Goal: Task Accomplishment & Management: Use online tool/utility

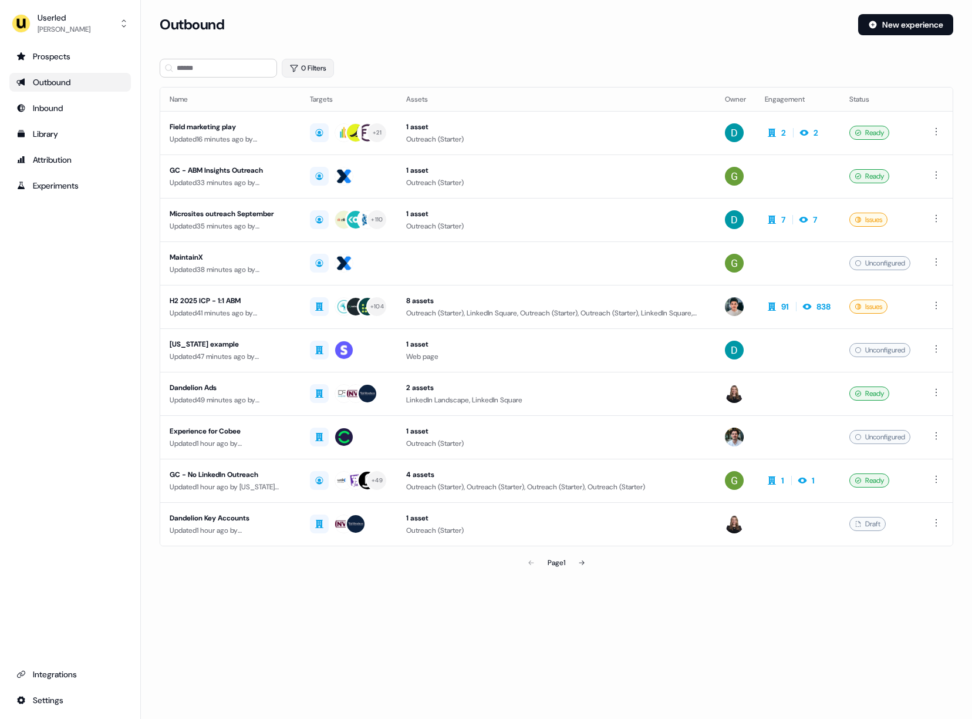
click at [305, 69] on button "0 Filters" at bounding box center [308, 68] width 52 height 19
click at [316, 126] on html "For the best experience switch devices to a bigger screen. Go to [DOMAIN_NAME] …" at bounding box center [486, 359] width 972 height 719
click at [335, 164] on div "Owner" at bounding box center [380, 162] width 170 height 19
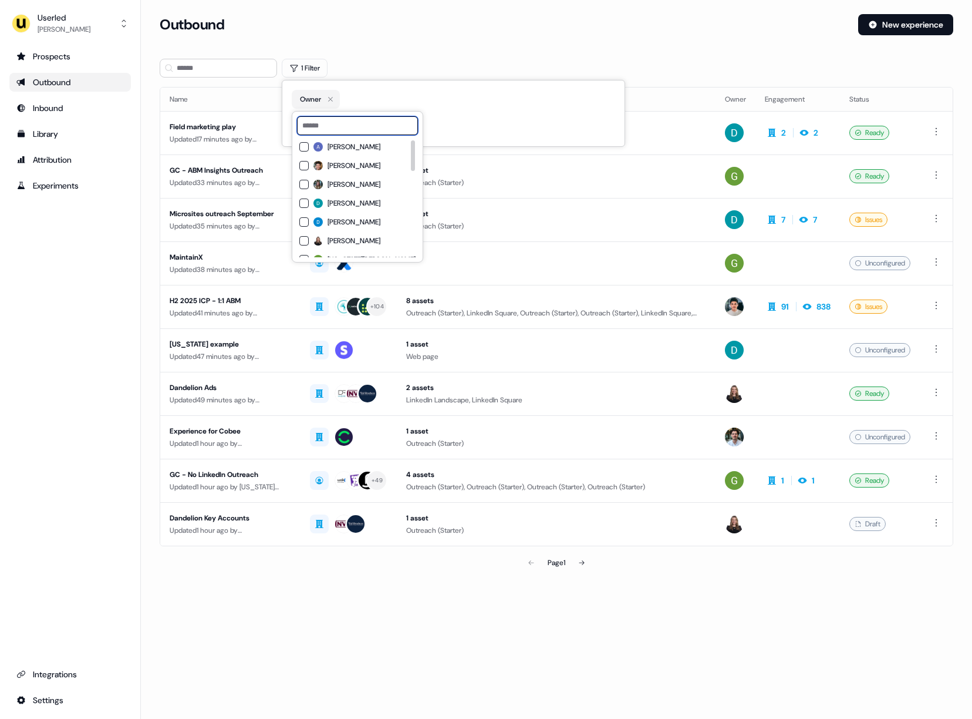
click at [335, 129] on input at bounding box center [357, 125] width 121 height 19
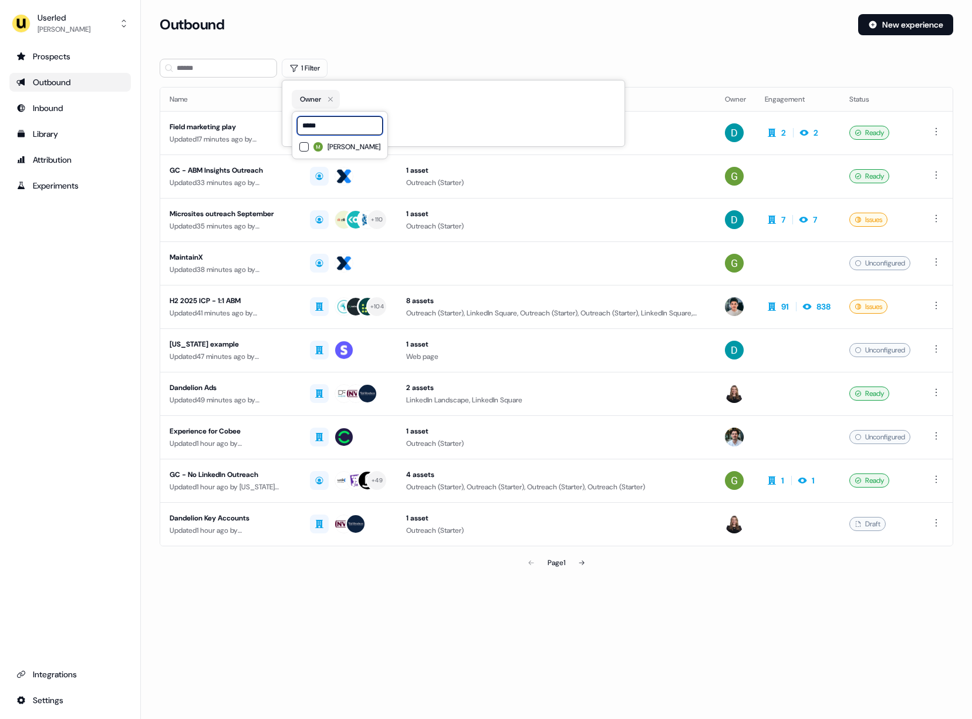
type input "*****"
click at [331, 143] on span "[PERSON_NAME]" at bounding box center [354, 146] width 53 height 9
click at [463, 610] on div "Loading... Outbound New experience 1 Filter Name Targets Assets Owner Engagemen…" at bounding box center [556, 359] width 831 height 719
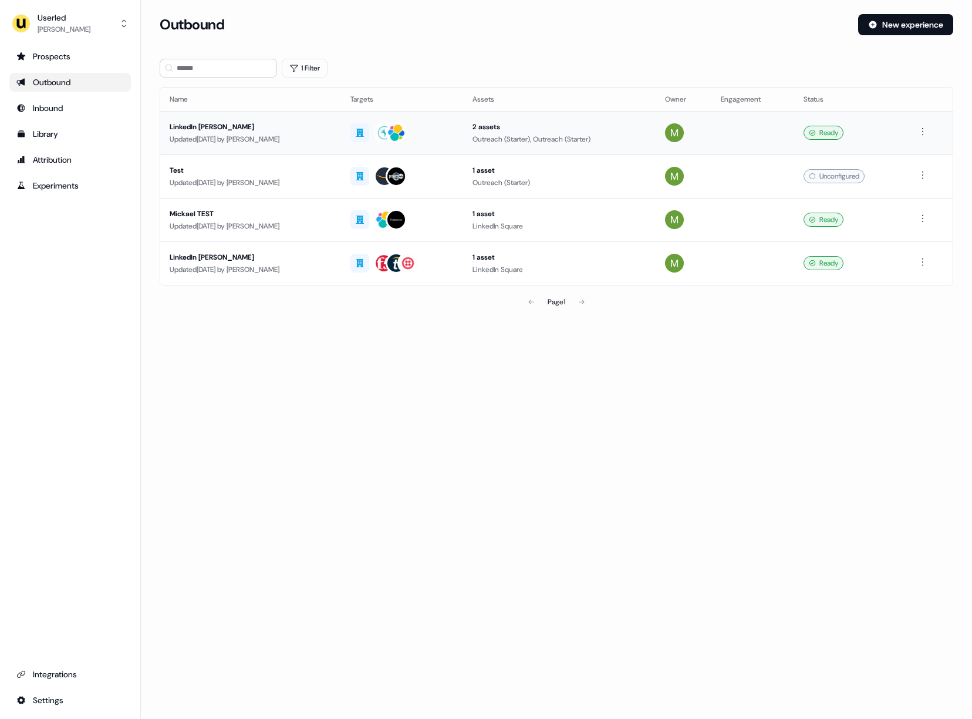
click at [274, 137] on div "Updated [DATE] by [PERSON_NAME]" at bounding box center [251, 139] width 162 height 12
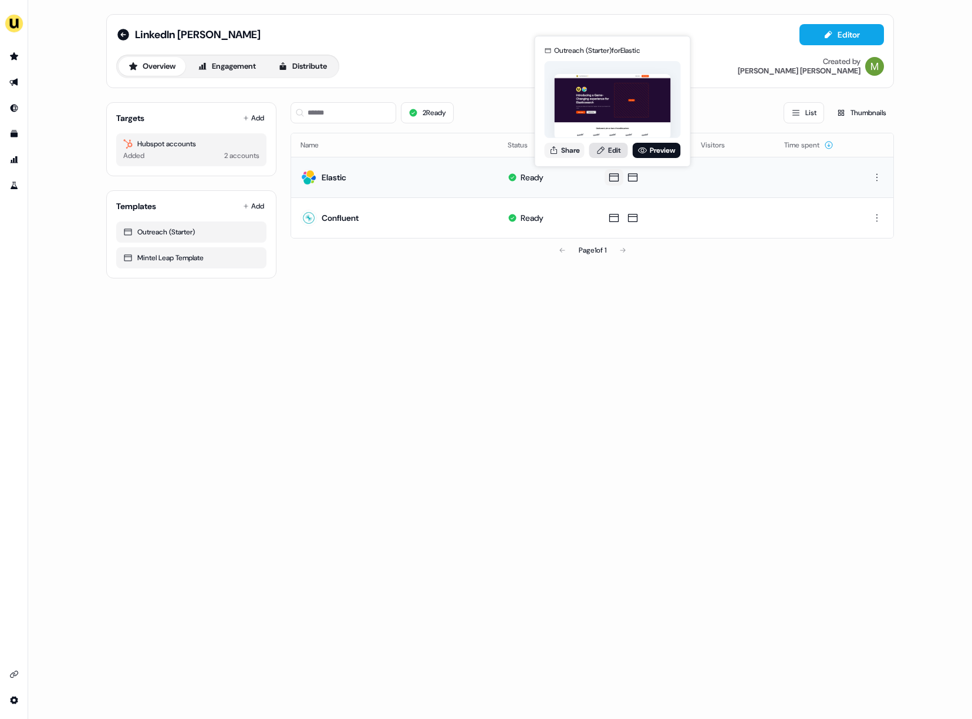
click at [613, 149] on link "Edit" at bounding box center [608, 150] width 39 height 15
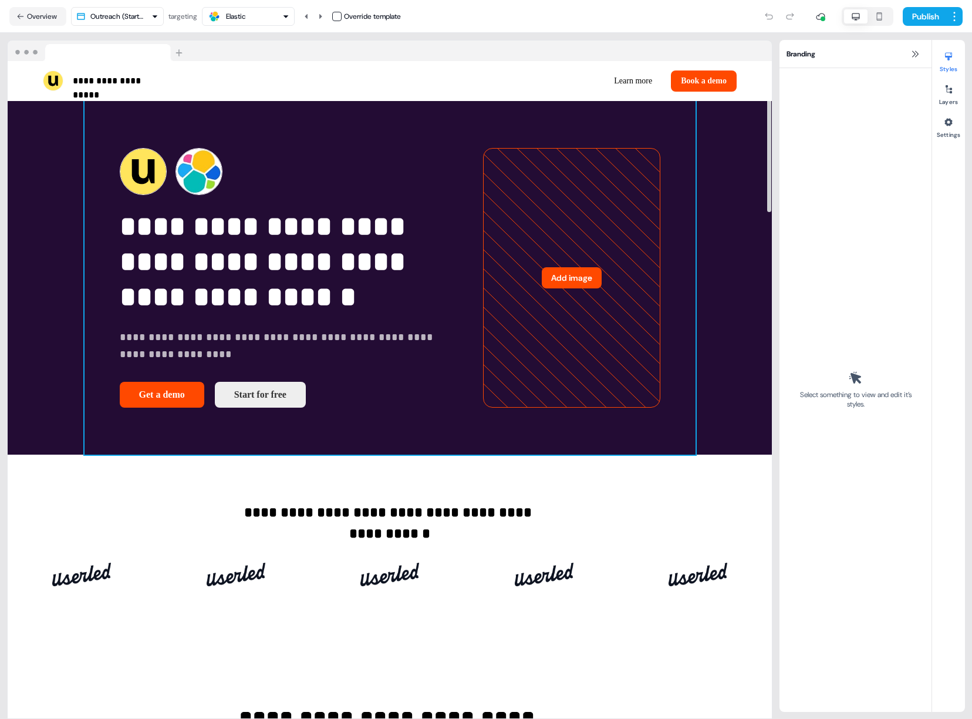
click at [696, 115] on div "**********" at bounding box center [390, 278] width 611 height 354
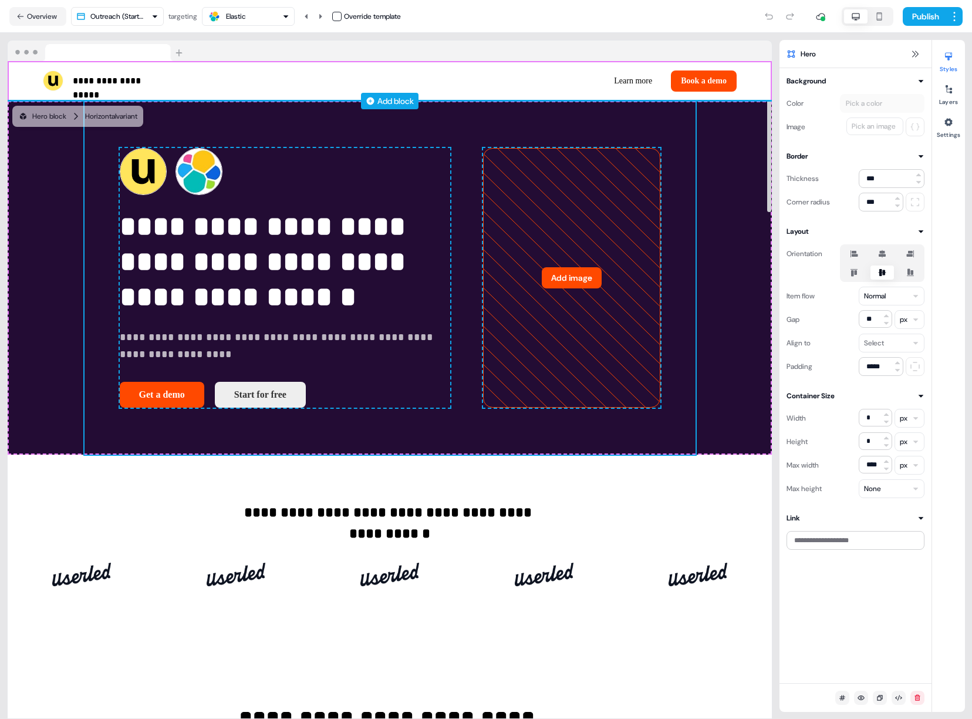
click at [393, 101] on div "Add block" at bounding box center [395, 101] width 36 height 12
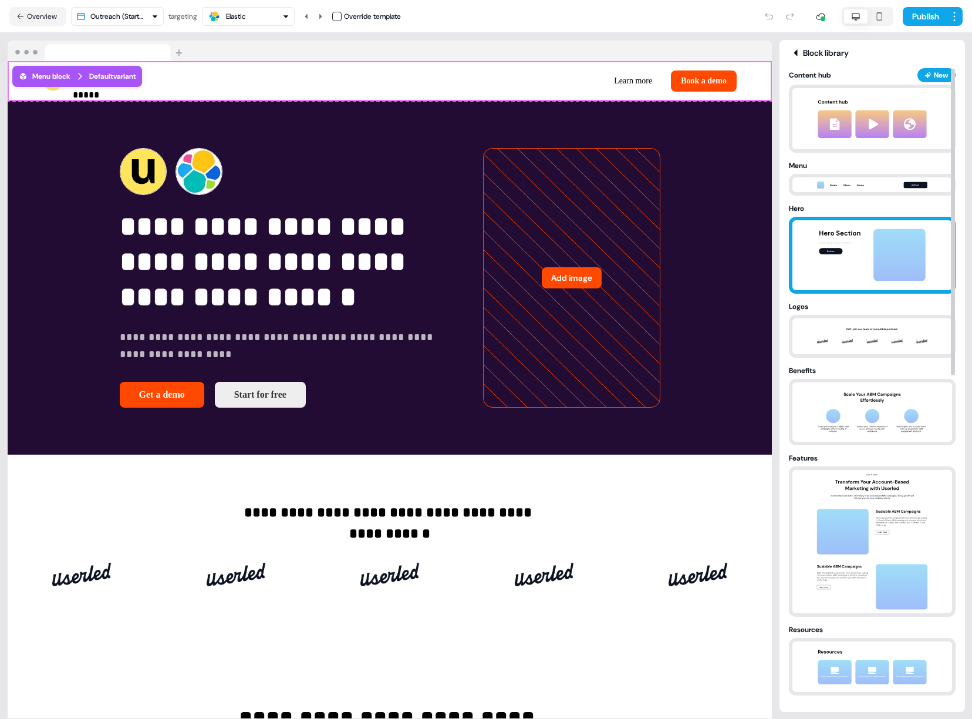
click at [828, 257] on img at bounding box center [872, 255] width 123 height 70
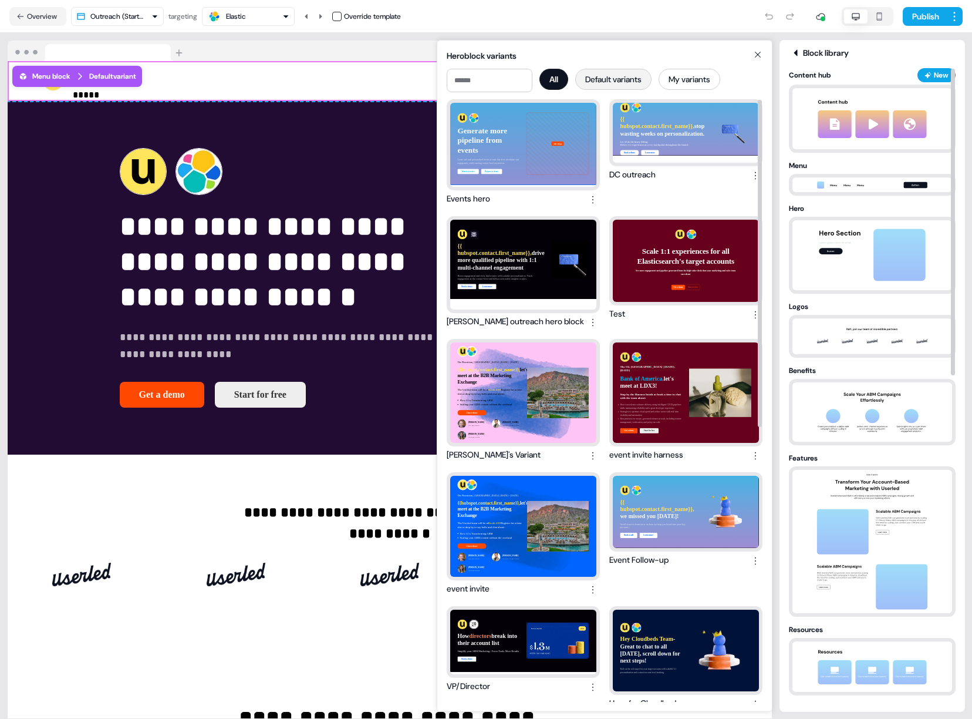
click at [636, 80] on button "Default variants" at bounding box center [613, 79] width 76 height 21
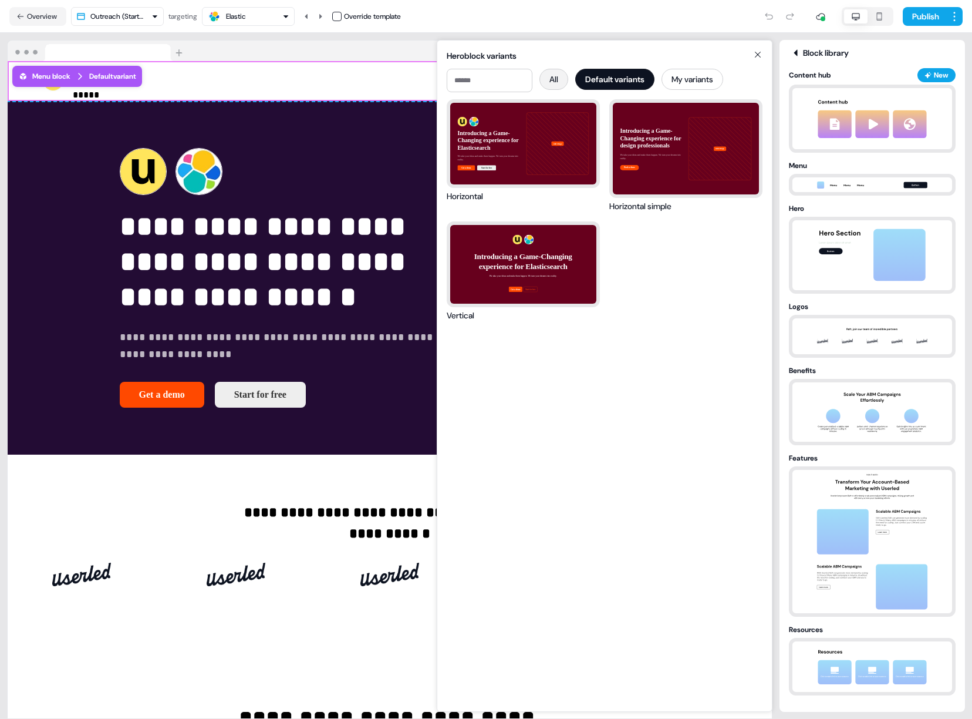
click at [566, 79] on button "All" at bounding box center [553, 79] width 29 height 21
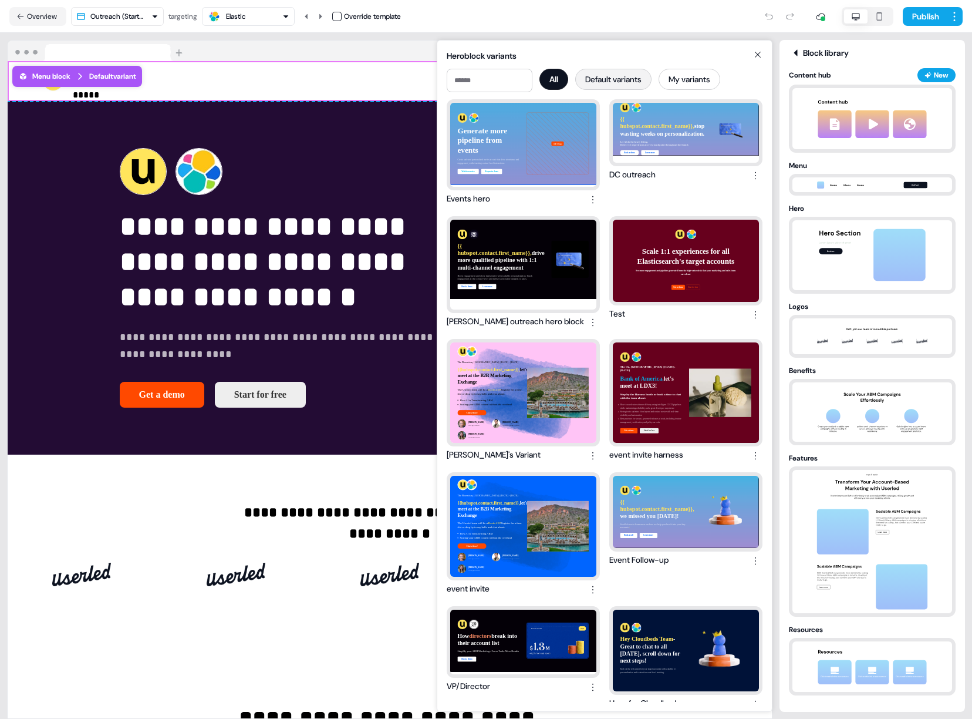
click at [602, 79] on button "Default variants" at bounding box center [613, 79] width 76 height 21
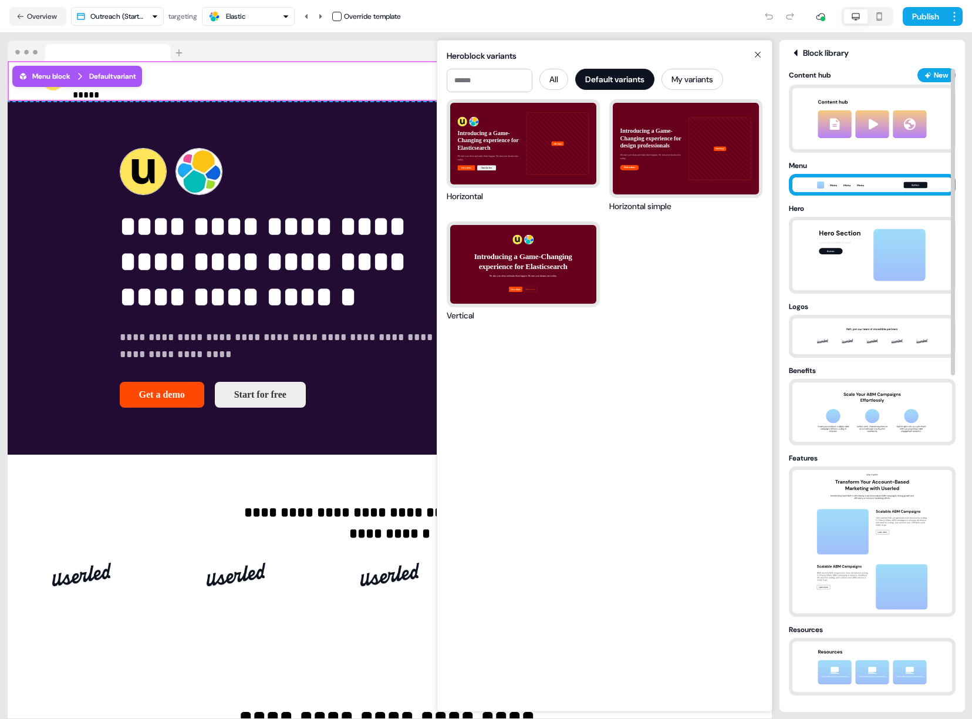
click at [853, 182] on img at bounding box center [872, 185] width 123 height 14
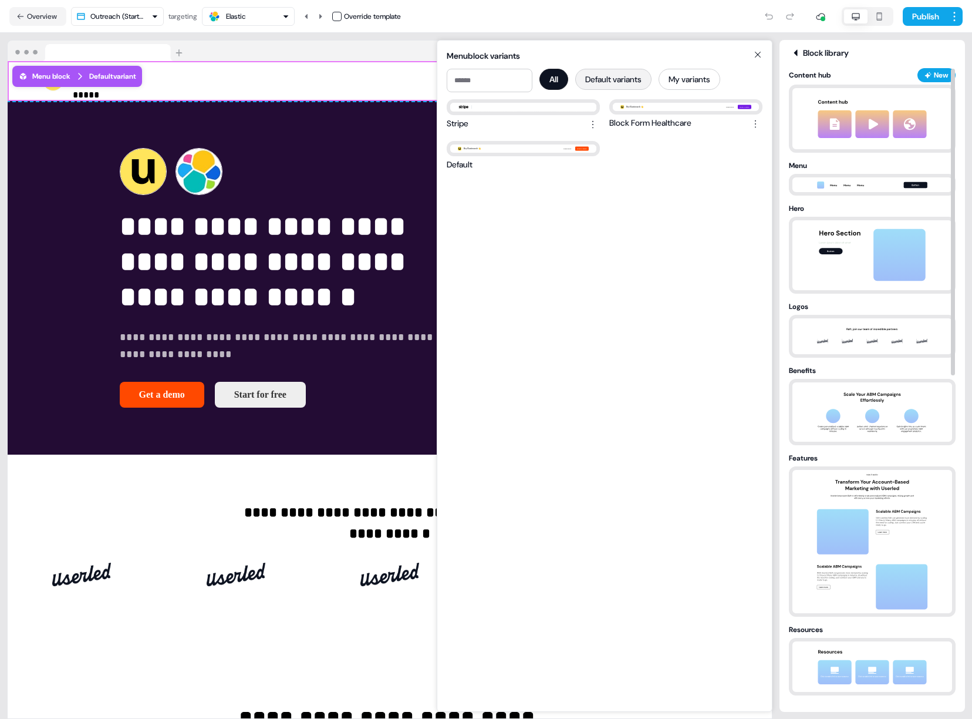
click at [629, 80] on button "Default variants" at bounding box center [613, 79] width 76 height 21
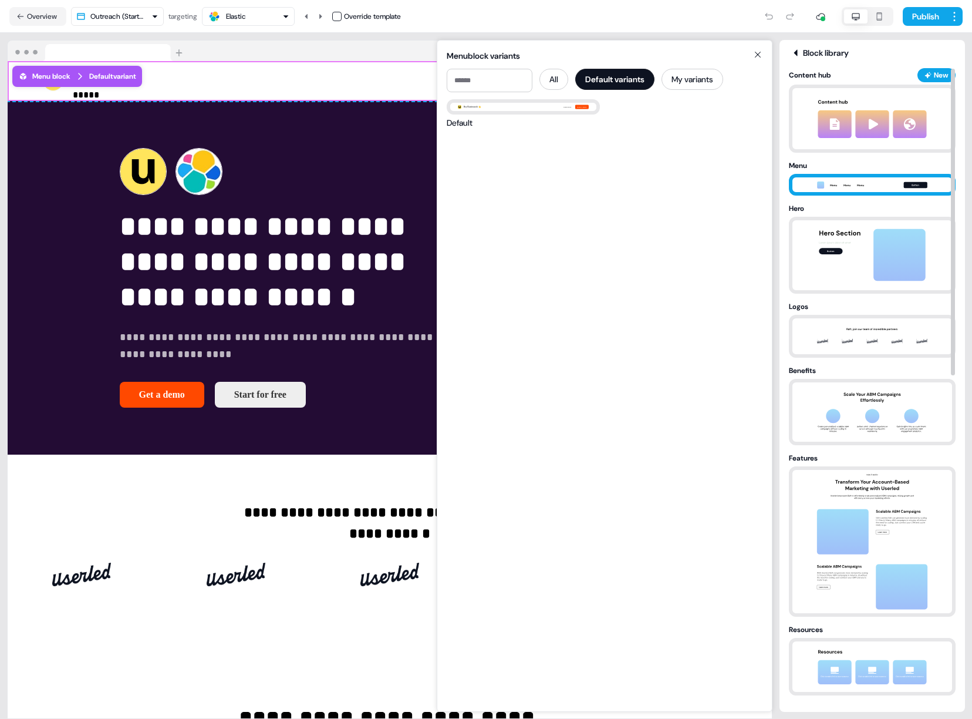
click at [856, 176] on div at bounding box center [872, 185] width 167 height 22
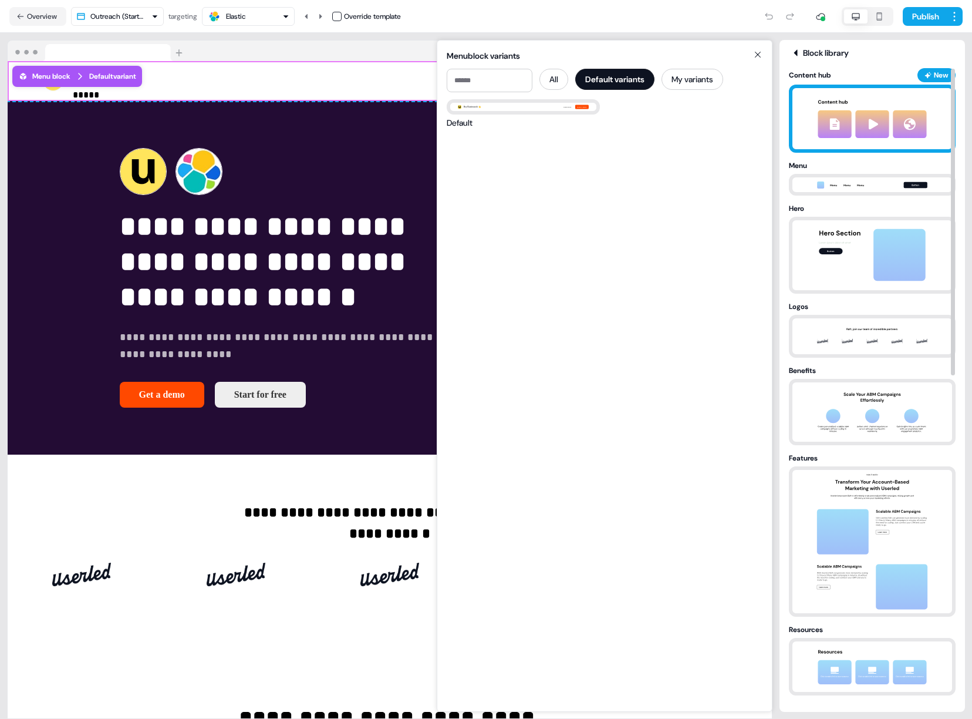
click at [896, 127] on img at bounding box center [872, 118] width 130 height 61
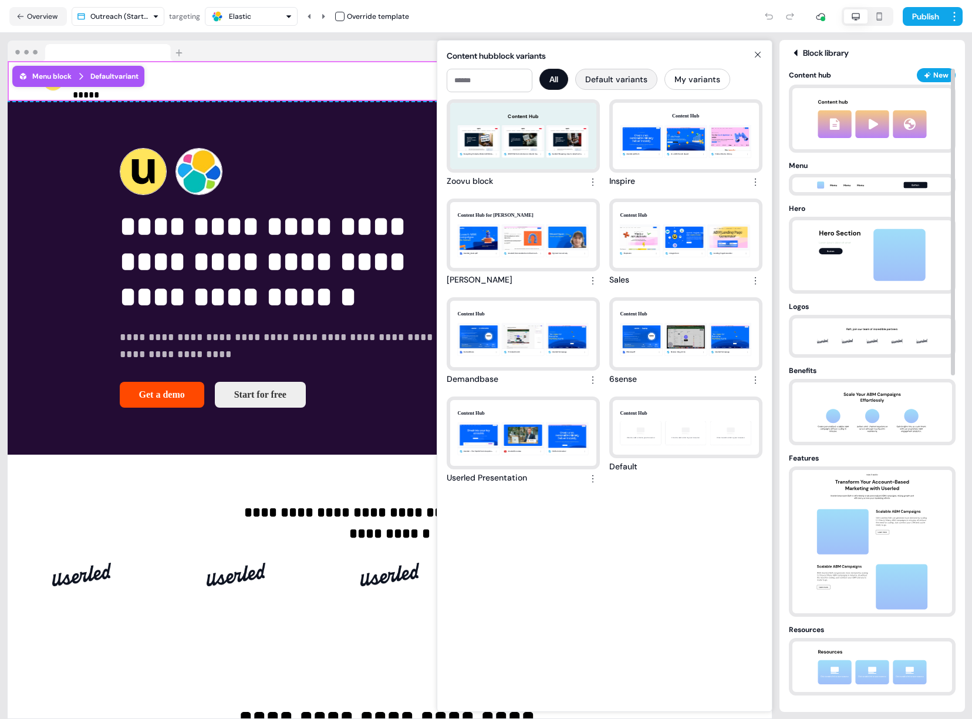
click at [650, 79] on button "Default variants" at bounding box center [616, 79] width 82 height 21
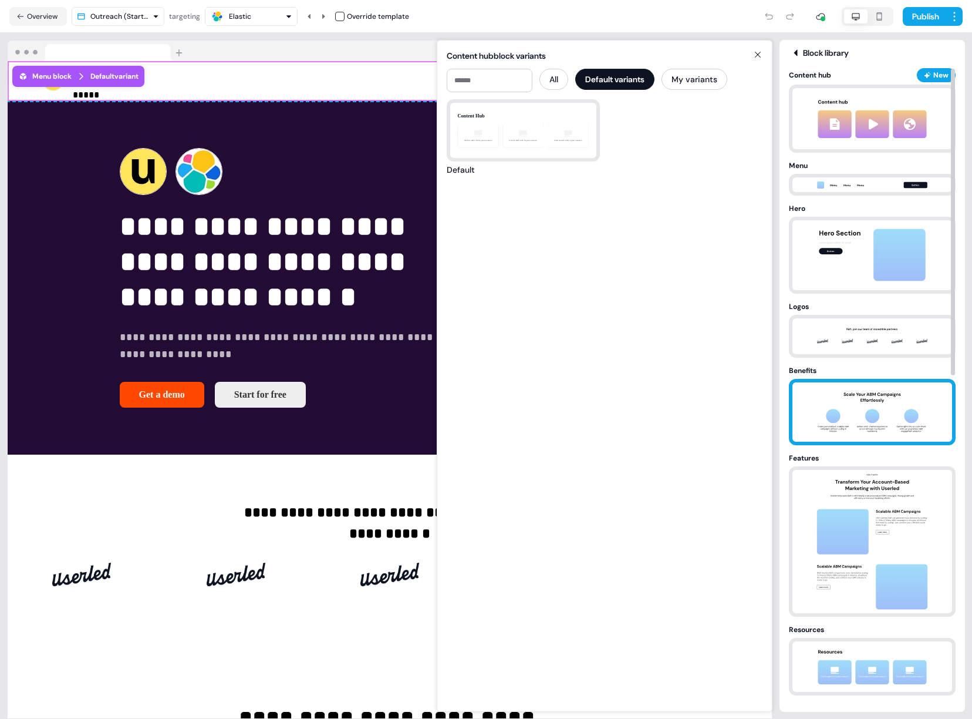
click at [854, 395] on img at bounding box center [872, 411] width 123 height 59
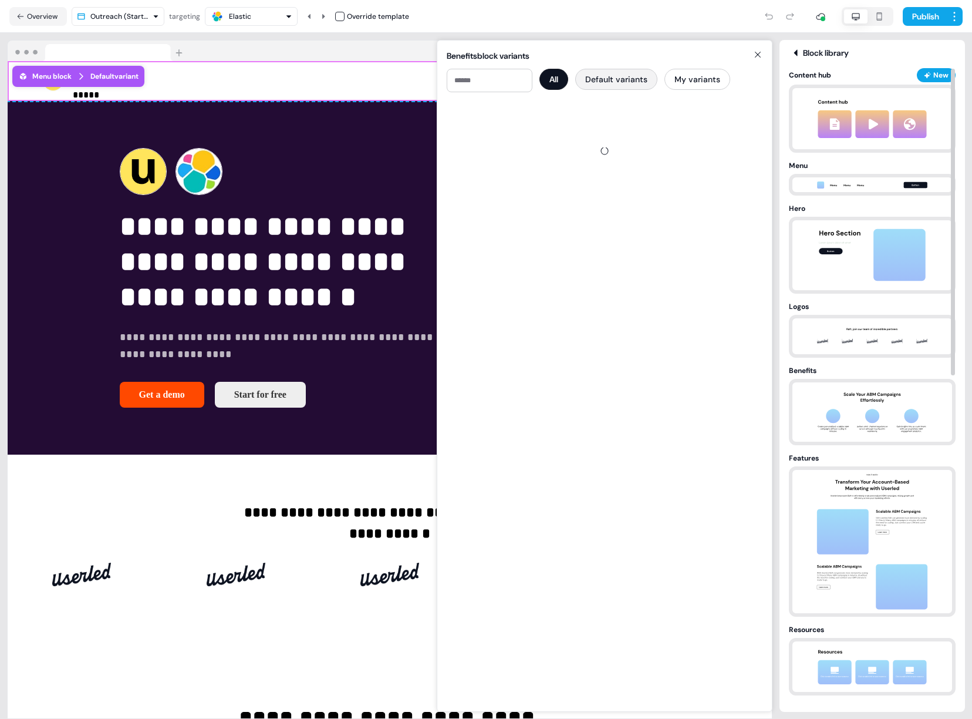
click at [632, 71] on button "Default variants" at bounding box center [616, 79] width 82 height 21
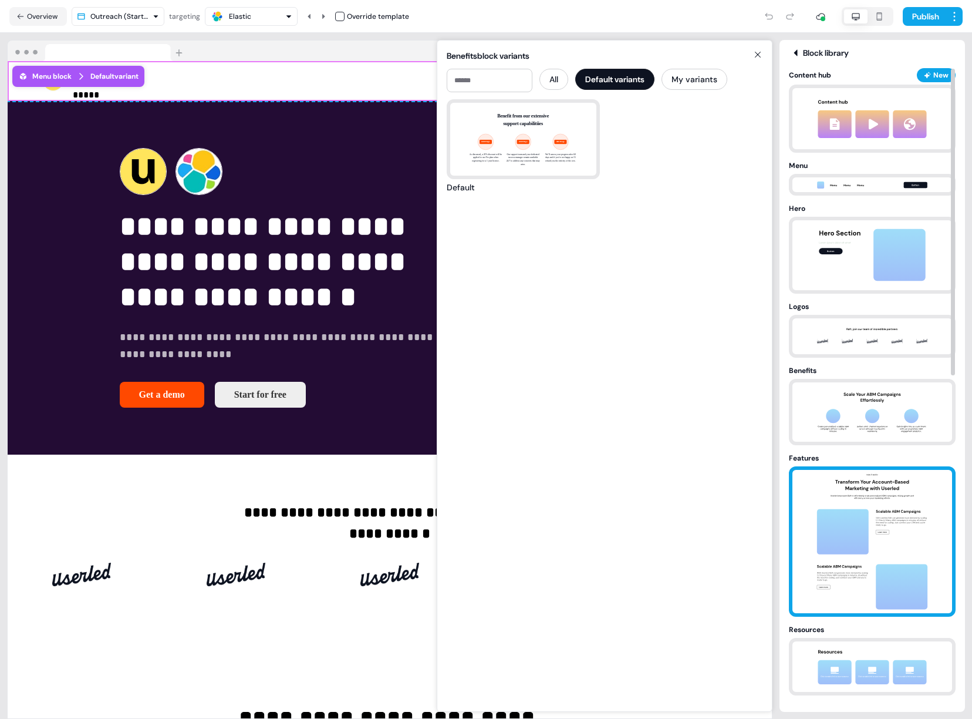
click at [842, 512] on img at bounding box center [872, 541] width 123 height 143
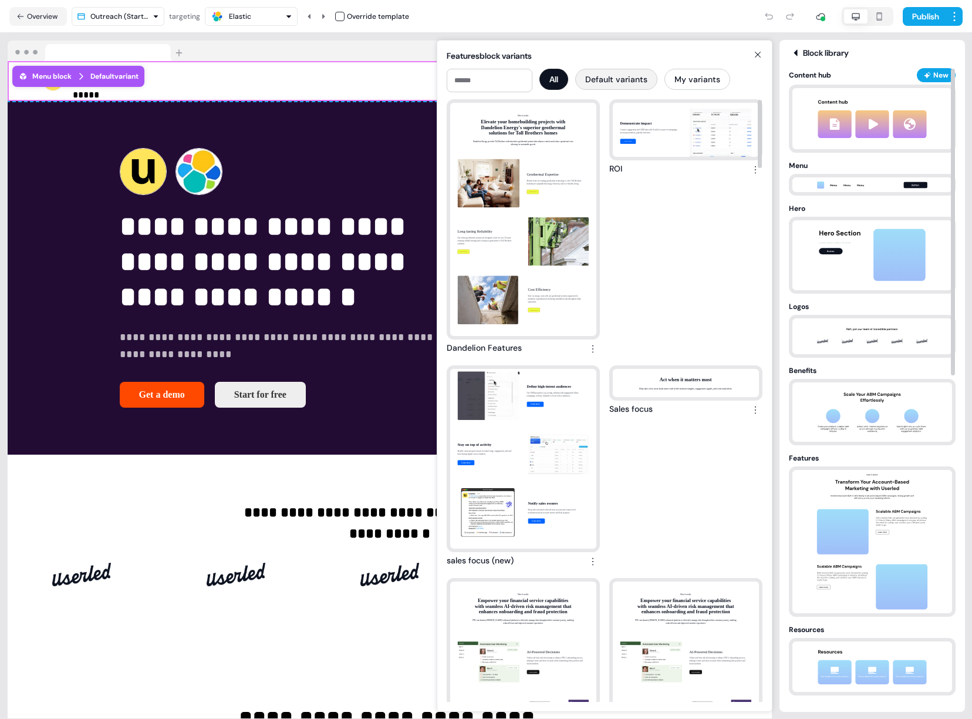
click at [635, 79] on button "Default variants" at bounding box center [616, 79] width 82 height 21
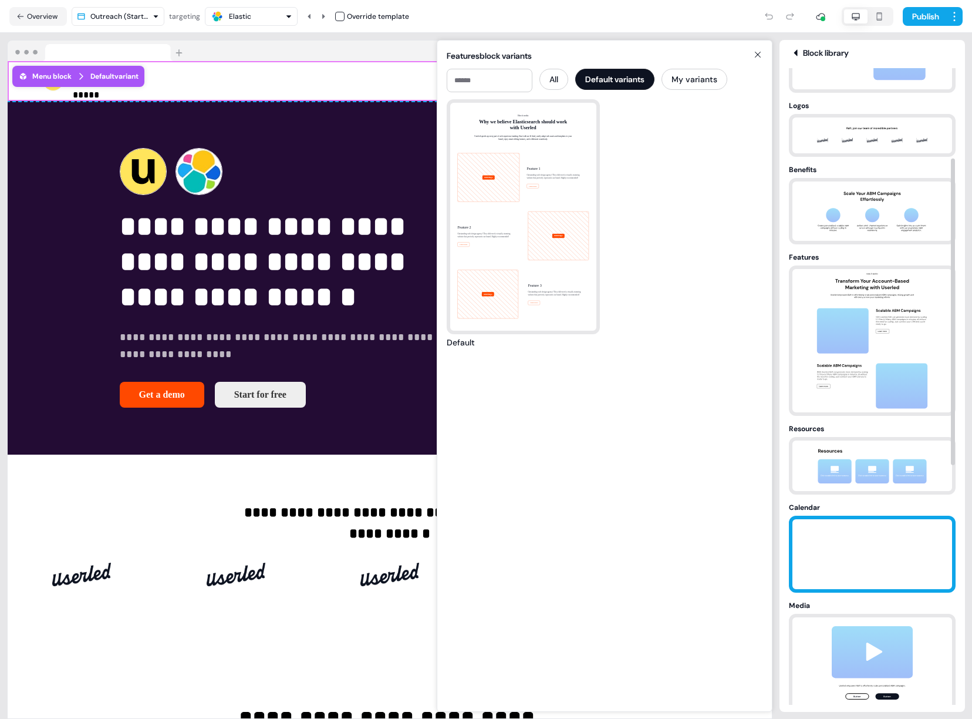
scroll to position [266, 0]
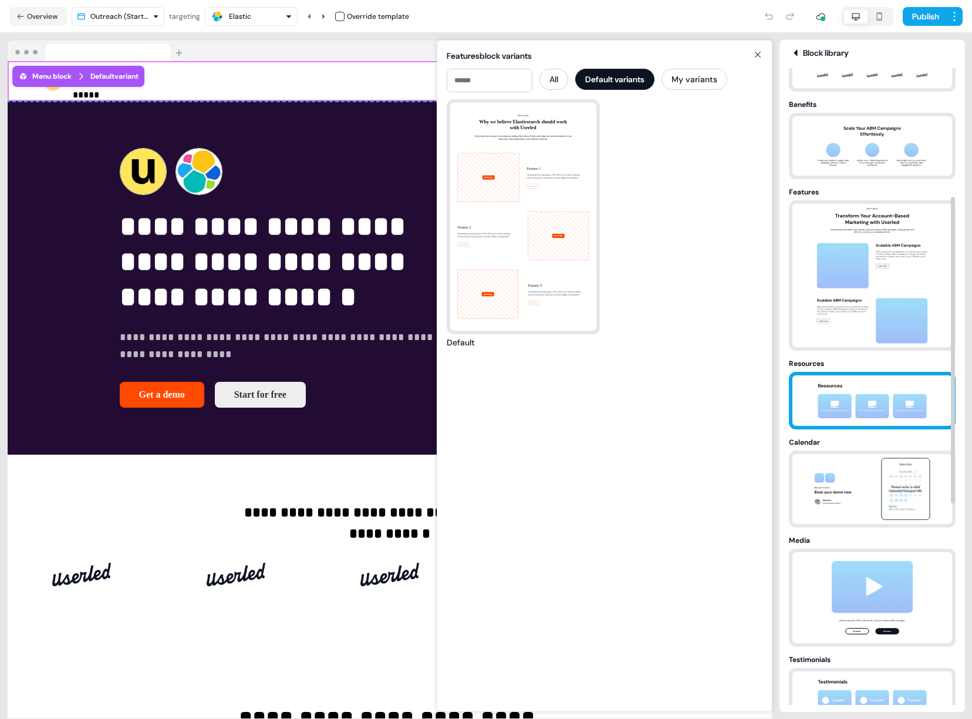
click at [865, 416] on img at bounding box center [872, 400] width 123 height 50
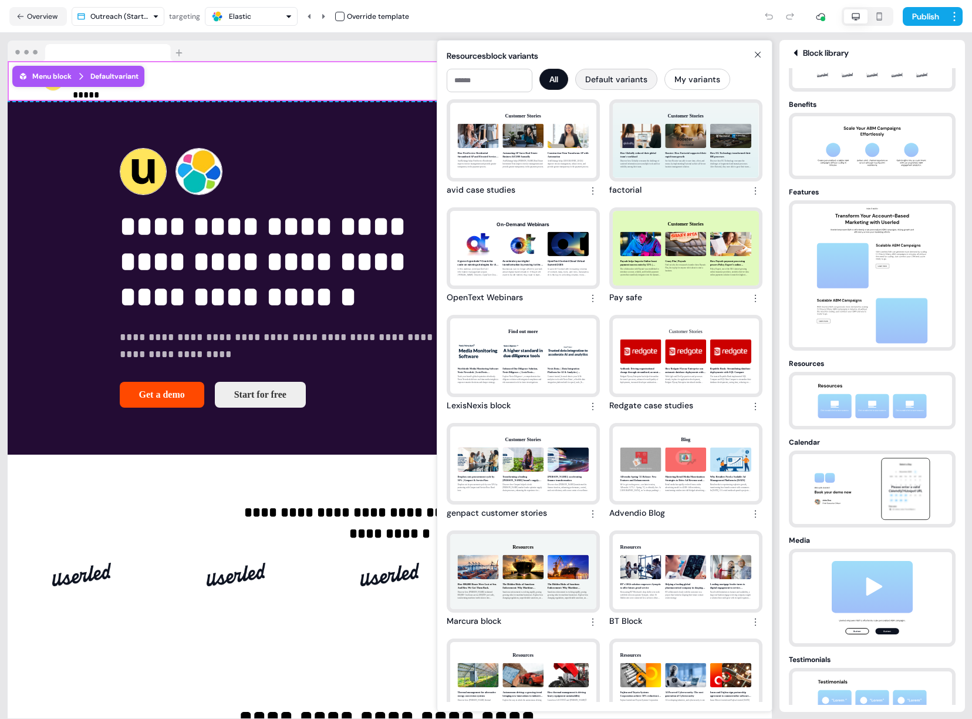
click at [619, 77] on button "Default variants" at bounding box center [616, 79] width 82 height 21
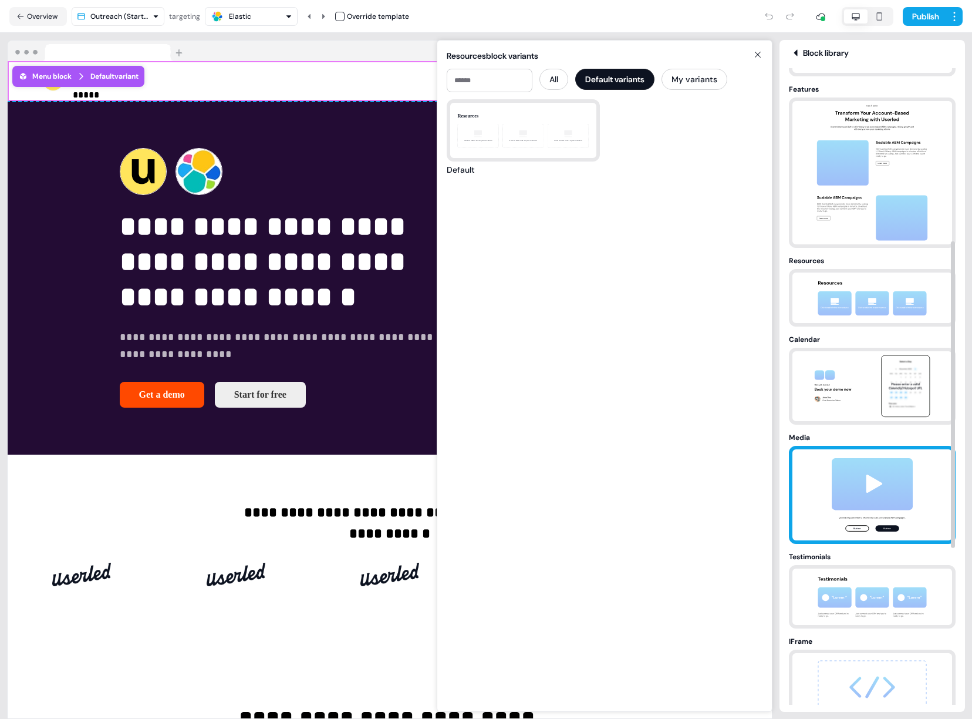
scroll to position [470, 0]
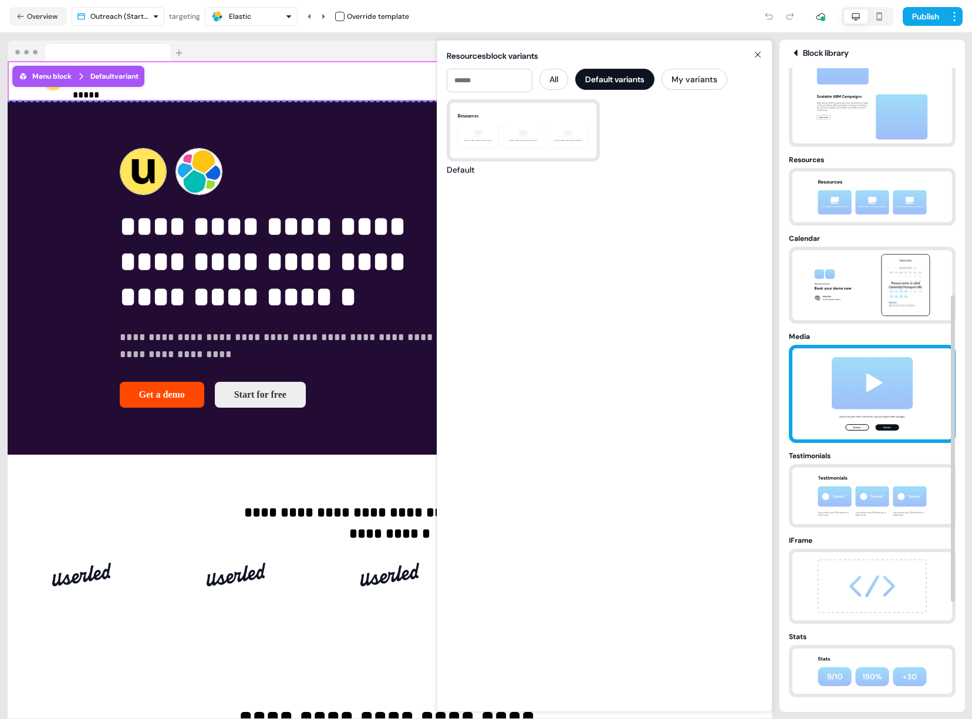
click at [867, 421] on img at bounding box center [872, 393] width 123 height 91
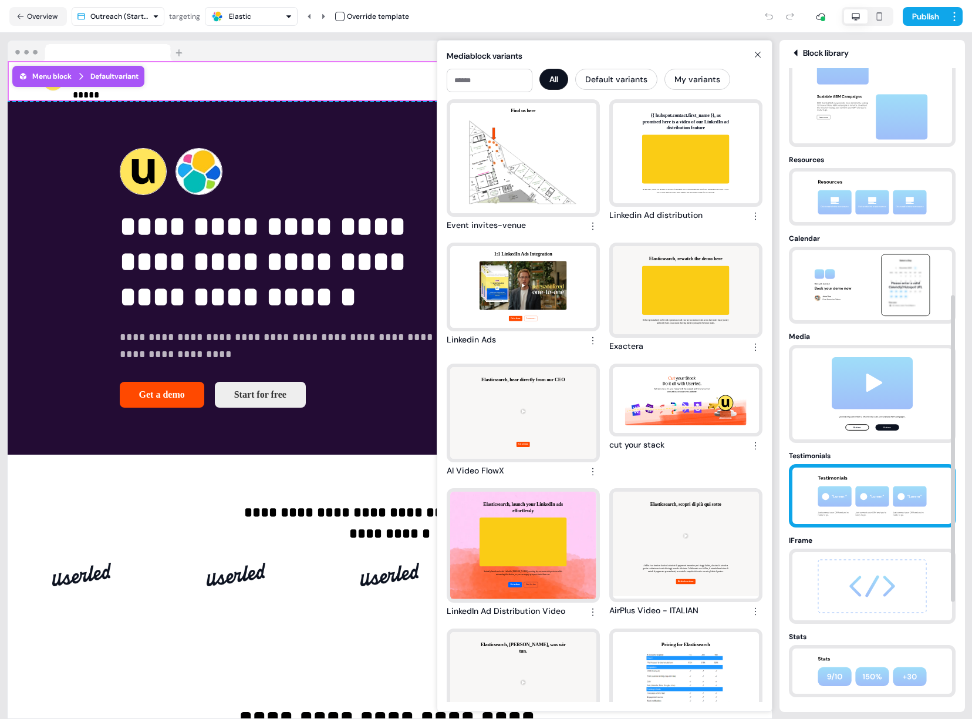
click at [872, 491] on img at bounding box center [872, 495] width 123 height 56
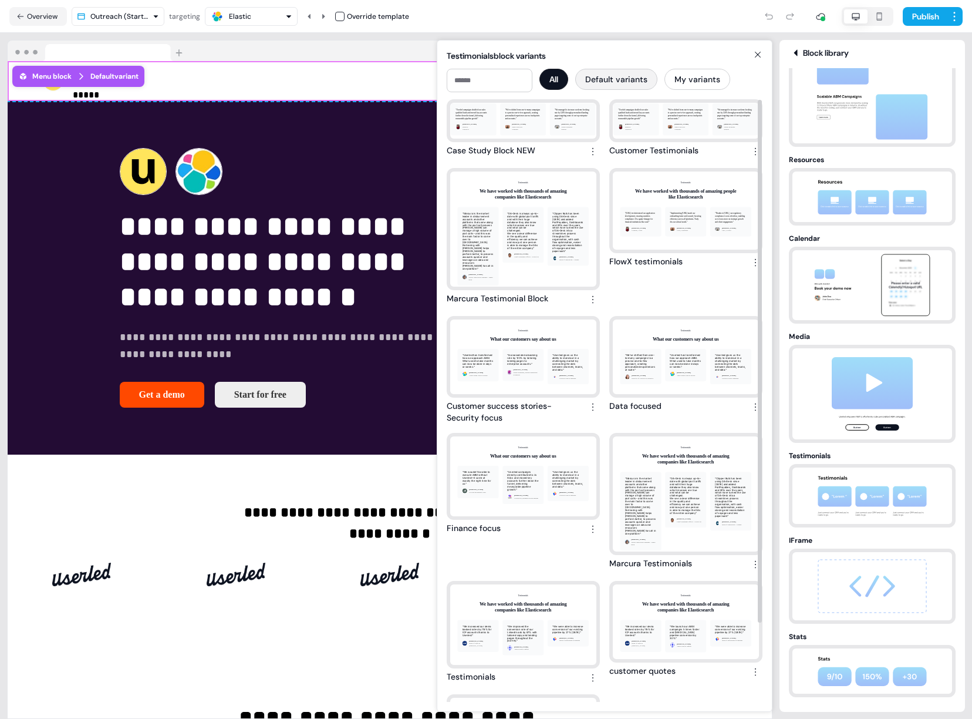
click at [625, 74] on button "Default variants" at bounding box center [616, 79] width 82 height 21
